Goal: Information Seeking & Learning: Find specific fact

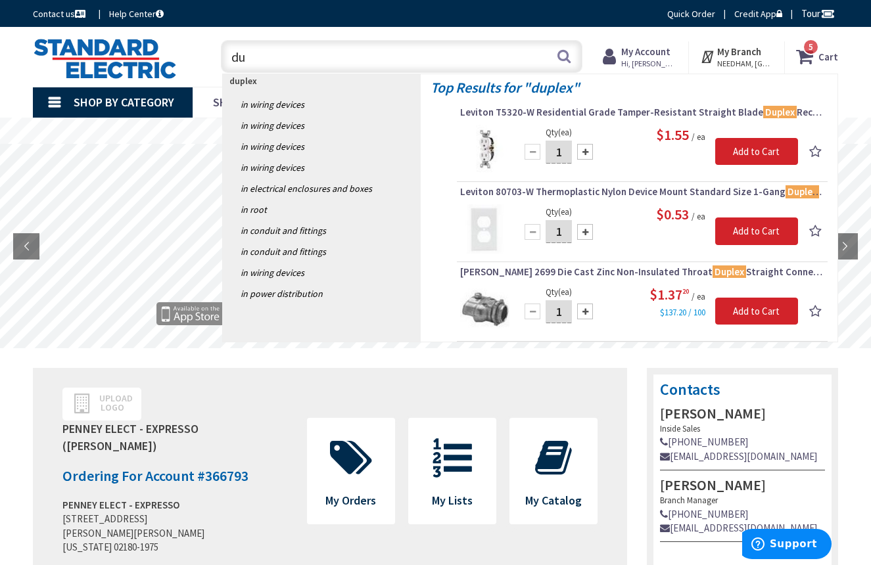
type input "d"
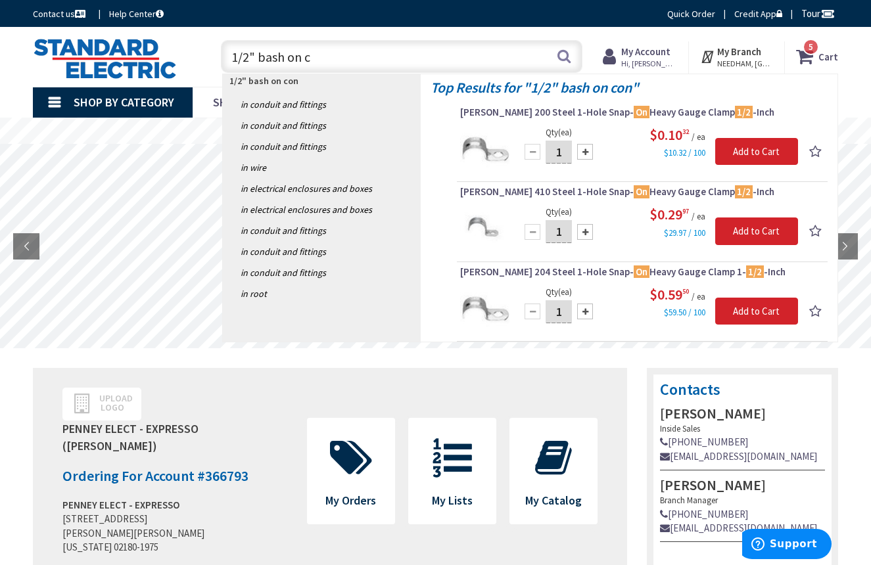
type input "1/2" bash on"
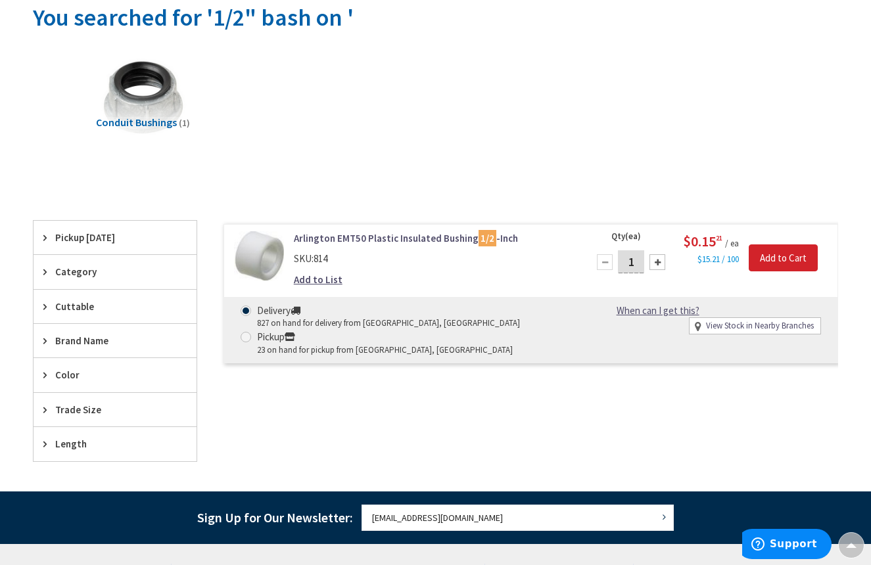
scroll to position [151, 0]
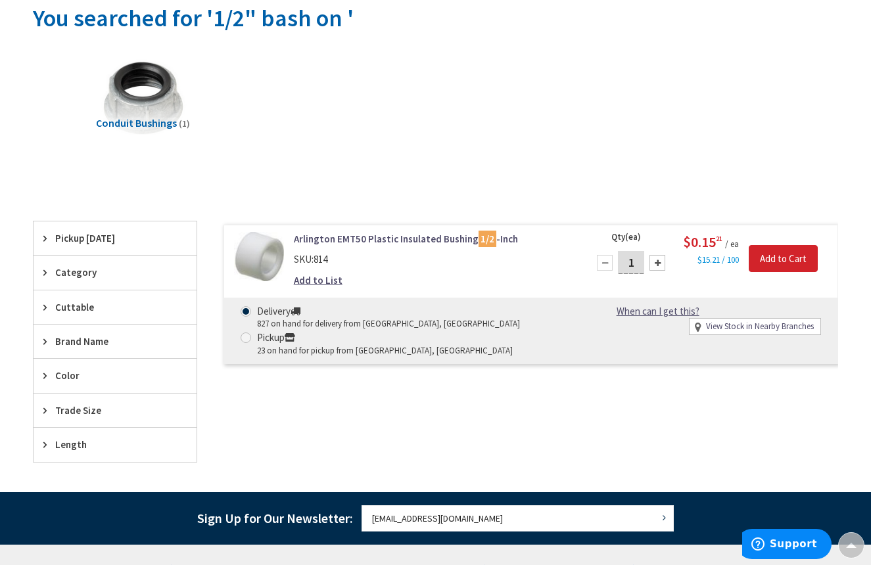
click at [115, 331] on div "Brand Name" at bounding box center [115, 342] width 163 height 34
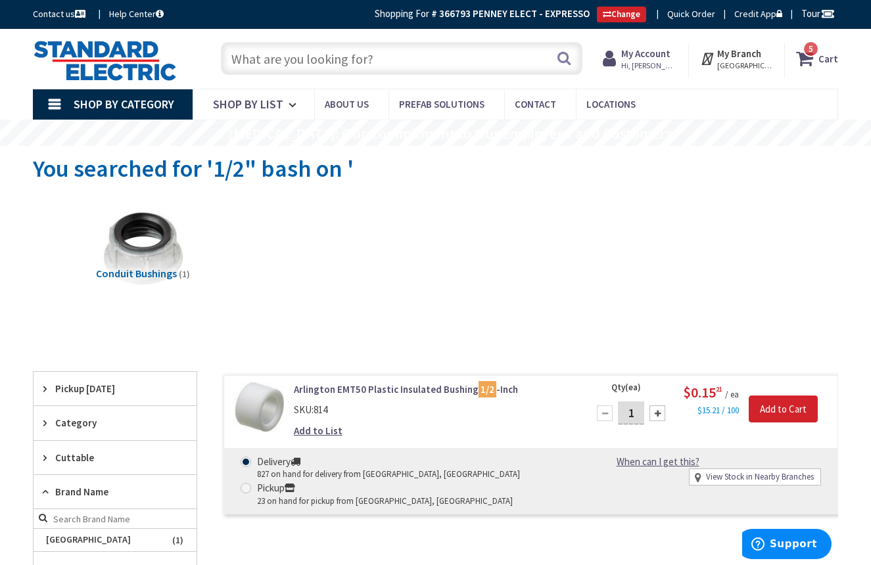
scroll to position [0, 0]
click at [352, 56] on input "text" at bounding box center [402, 58] width 362 height 33
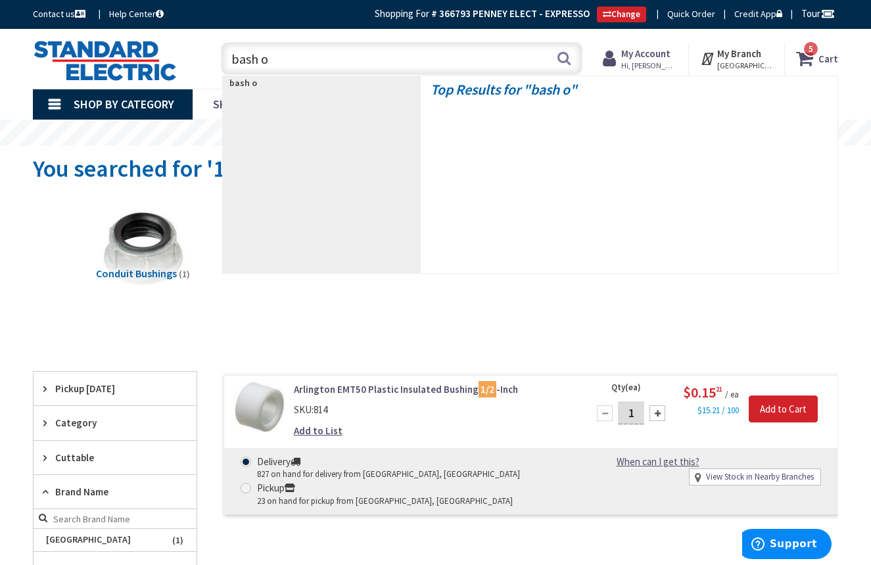
type input "bash on"
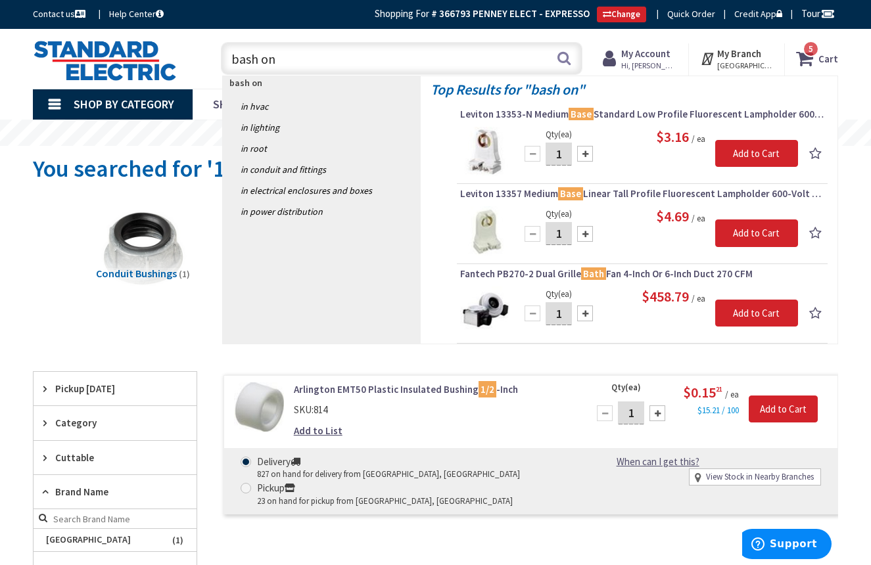
scroll to position [18, 0]
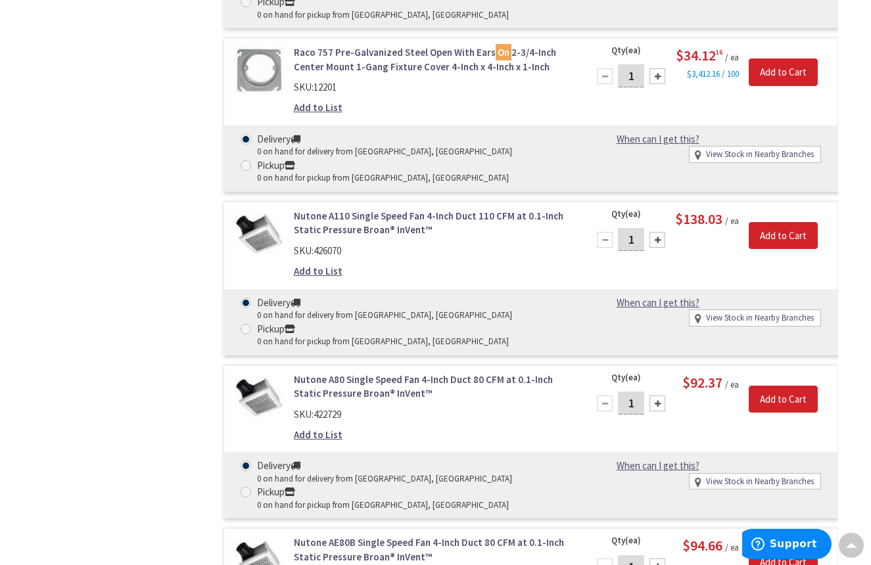
scroll to position [2373, 0]
